Goal: Find specific page/section: Find specific page/section

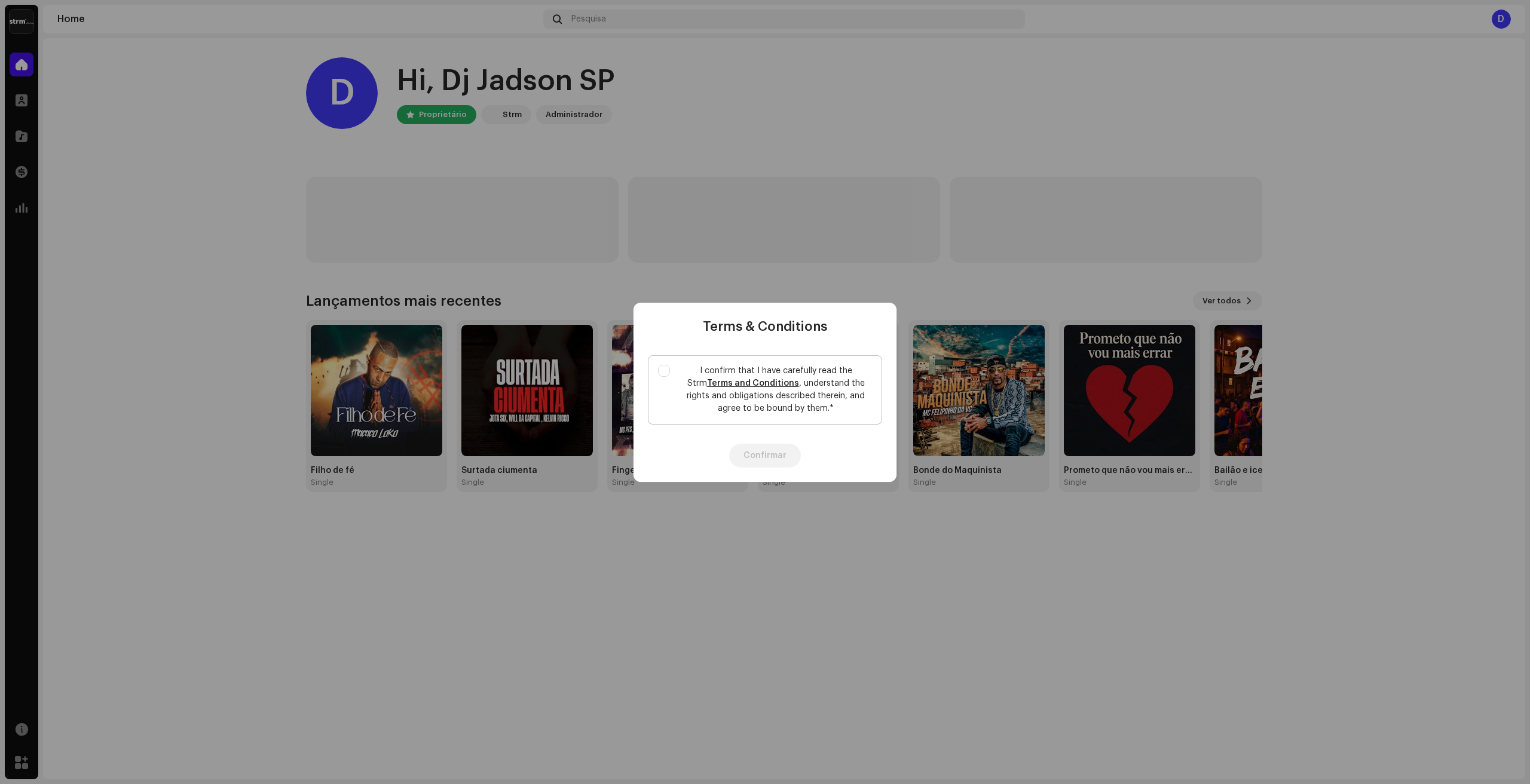
click at [707, 370] on p "I confirm that I have carefully read the Strm Terms and Conditions , understand…" at bounding box center [776, 390] width 192 height 50
click at [670, 370] on input "I confirm that I have carefully read the Strm Terms and Conditions , understand…" at bounding box center [664, 371] width 12 height 12
checkbox input "true"
click at [769, 449] on button "Confirmar" at bounding box center [765, 455] width 72 height 24
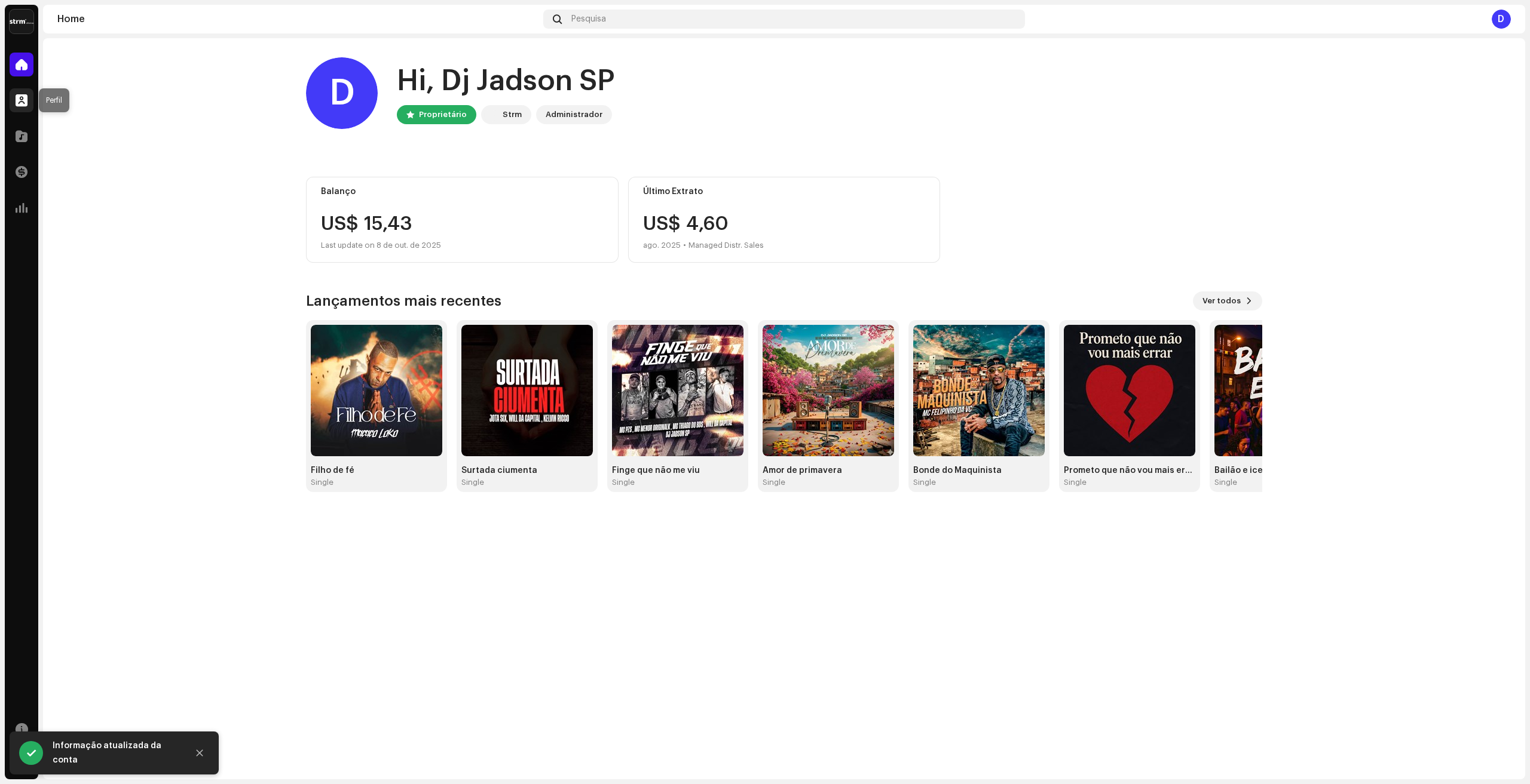
click at [14, 102] on div at bounding box center [21, 100] width 24 height 24
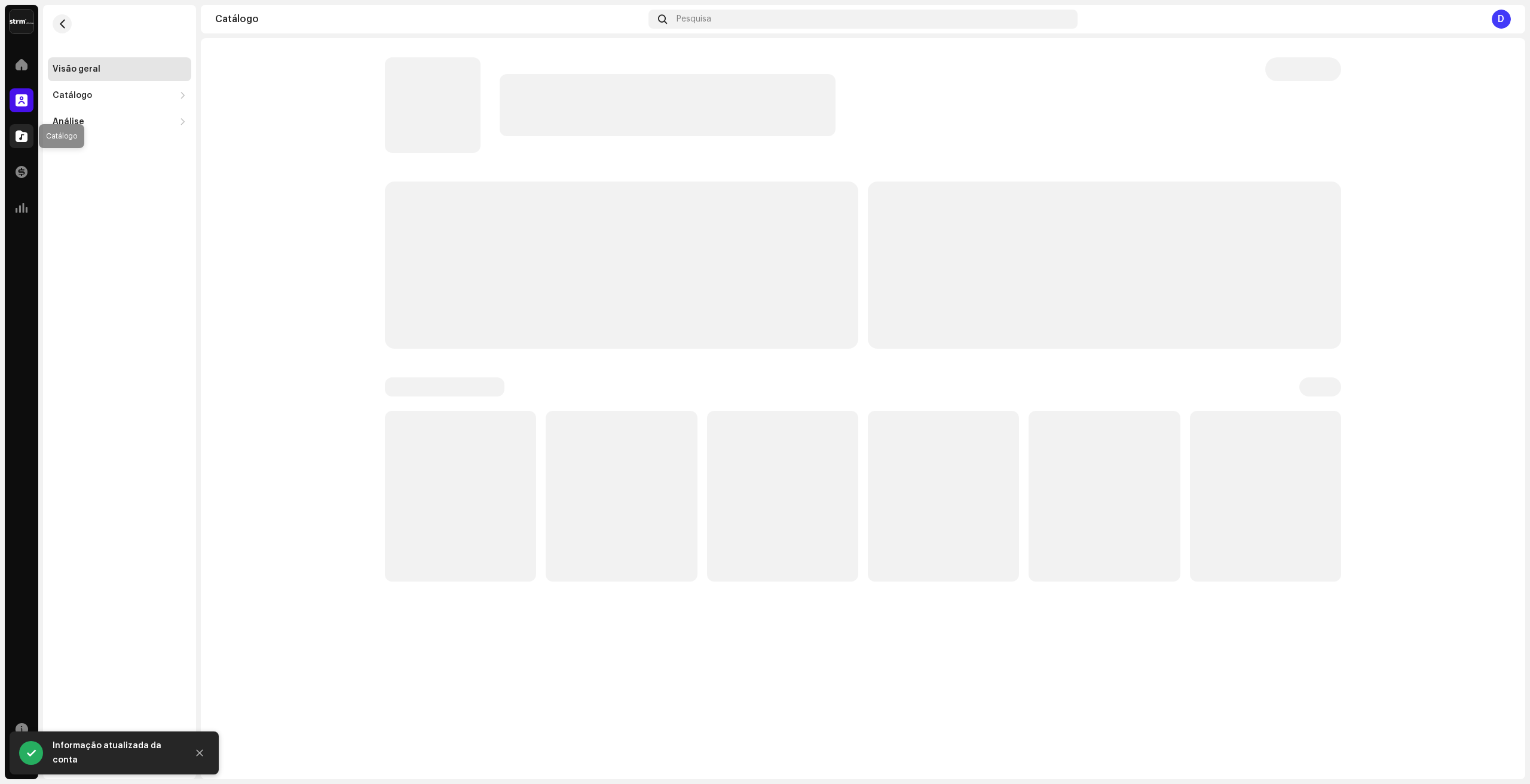
click at [27, 134] on span at bounding box center [22, 135] width 12 height 9
